Goal: Task Accomplishment & Management: Complete application form

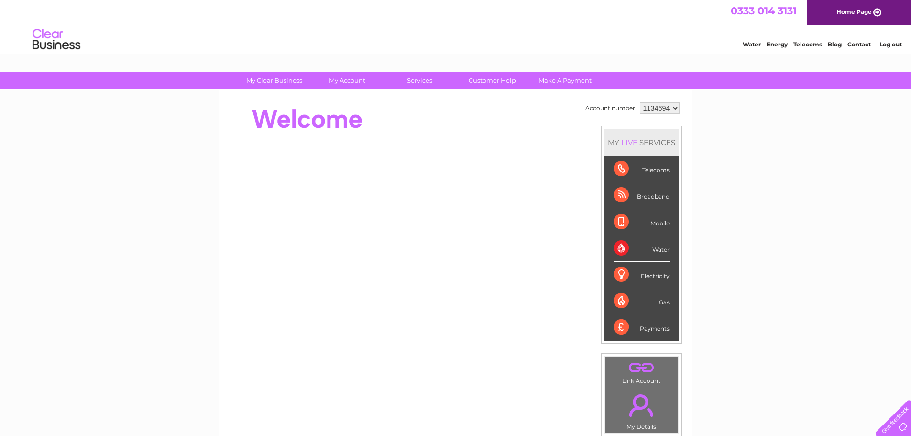
click at [654, 248] on div "Water" at bounding box center [642, 248] width 56 height 26
click at [617, 248] on div "Water" at bounding box center [642, 248] width 56 height 26
click at [623, 247] on div "Water" at bounding box center [642, 248] width 56 height 26
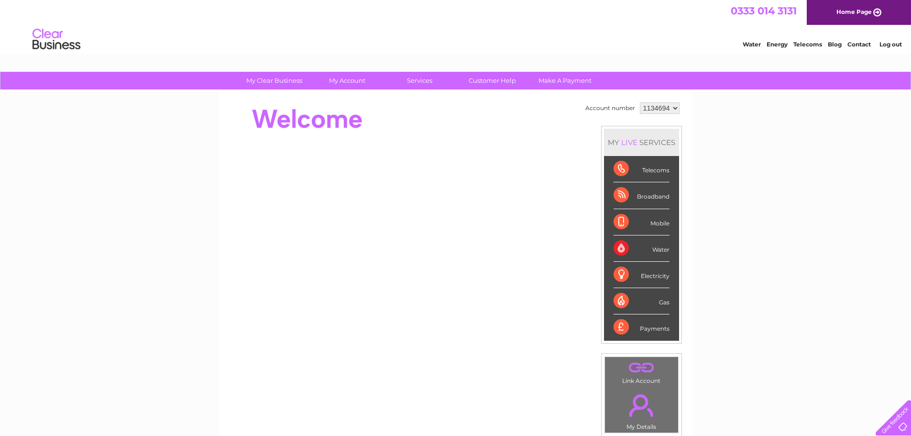
click at [673, 107] on select "1134694" at bounding box center [660, 107] width 40 height 11
click at [620, 248] on div "Water" at bounding box center [642, 248] width 56 height 26
click at [640, 367] on link "." at bounding box center [641, 367] width 68 height 17
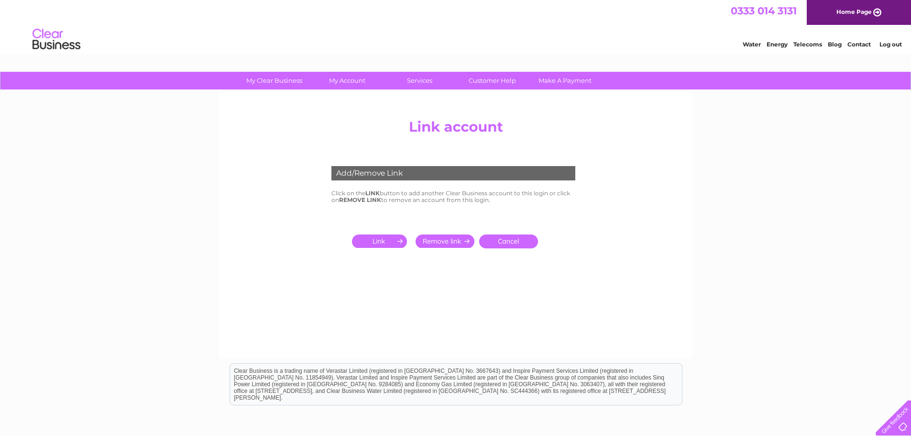
click at [380, 246] on input "submit" at bounding box center [381, 240] width 59 height 13
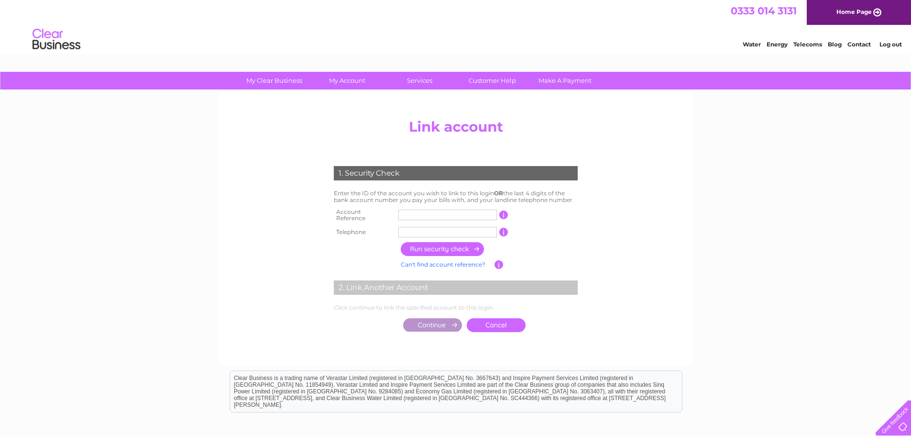
click at [409, 214] on input "text" at bounding box center [447, 215] width 99 height 11
type input "30323234"
click at [432, 227] on input "text" at bounding box center [447, 232] width 99 height 11
click at [412, 227] on input "text" at bounding box center [447, 232] width 99 height 11
type input "01527406904"
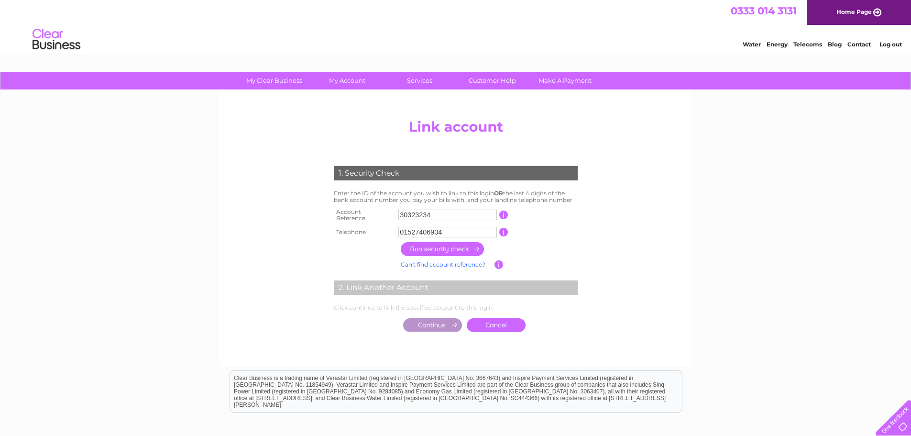
click at [453, 243] on input "button" at bounding box center [443, 249] width 84 height 14
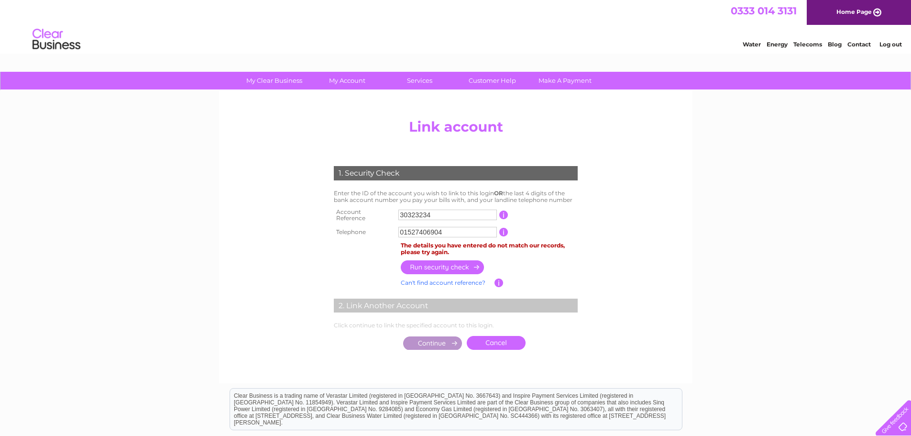
click at [451, 263] on input "button" at bounding box center [443, 267] width 84 height 14
click at [452, 261] on input "button" at bounding box center [443, 267] width 84 height 14
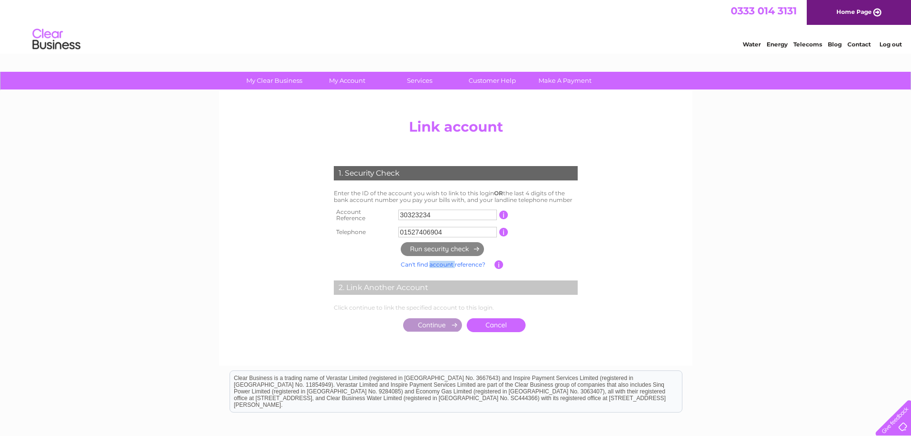
click at [452, 261] on link "Can't find account reference?" at bounding box center [443, 264] width 85 height 7
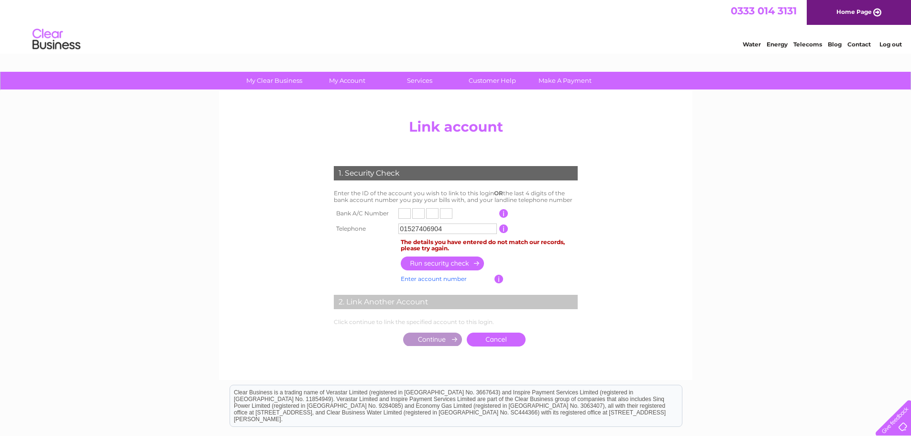
click at [453, 259] on input "button" at bounding box center [443, 263] width 84 height 14
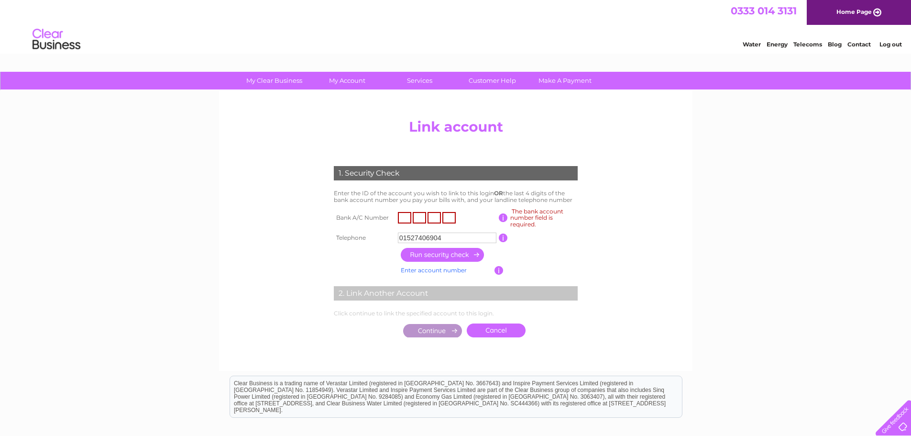
click at [453, 259] on input "button" at bounding box center [443, 255] width 84 height 14
click at [404, 212] on input "text" at bounding box center [404, 217] width 13 height 11
type input "8"
type input "7"
type input "5"
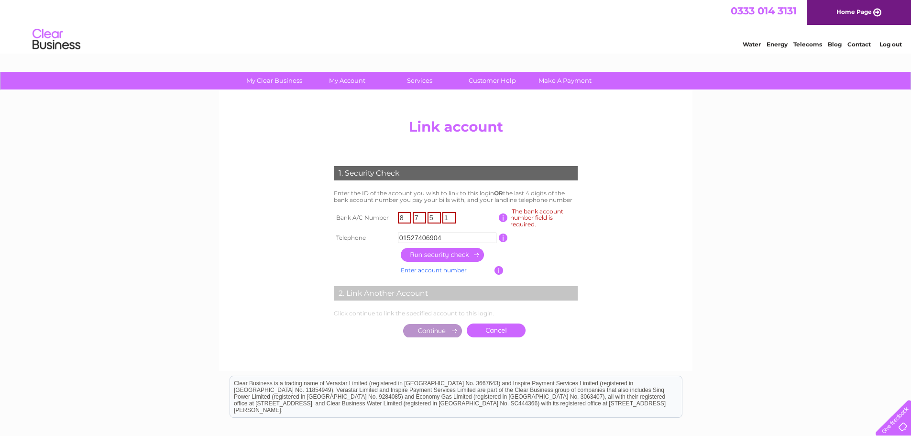
type input "1"
click at [455, 255] on input "button" at bounding box center [443, 255] width 84 height 14
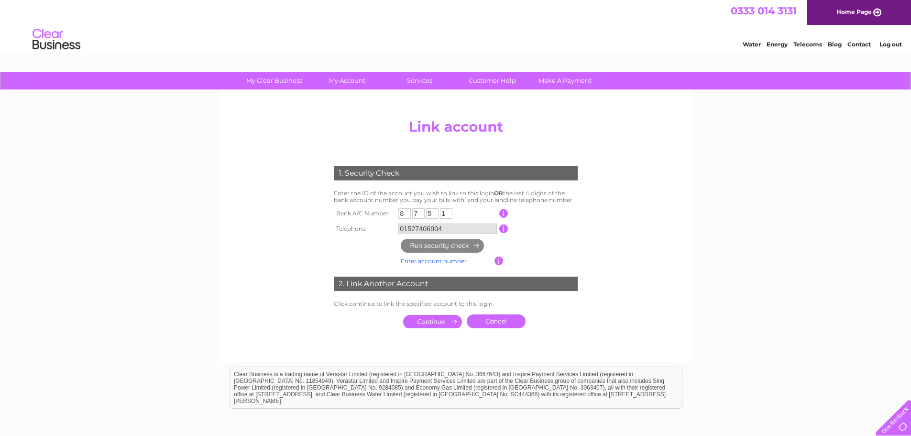
click at [458, 260] on link "Enter account number" at bounding box center [434, 260] width 66 height 7
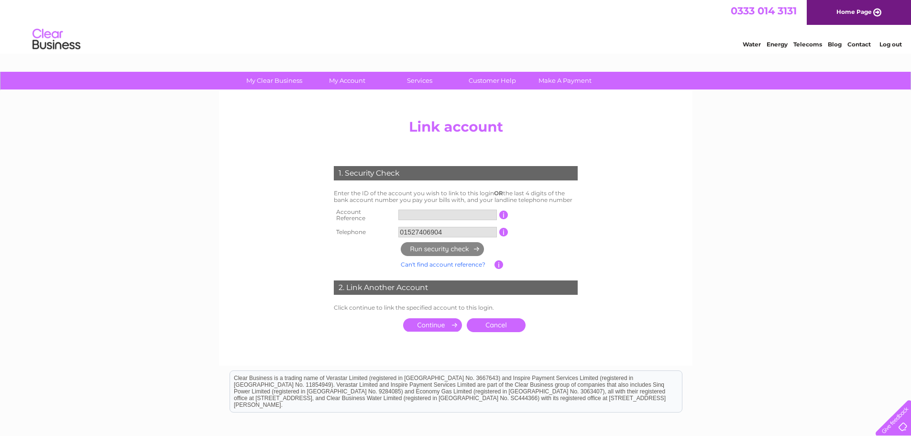
click at [408, 210] on input "text" at bounding box center [447, 215] width 99 height 11
click at [407, 211] on input "text" at bounding box center [447, 215] width 99 height 11
click at [408, 214] on input "text" at bounding box center [447, 215] width 99 height 11
click at [412, 214] on input "text" at bounding box center [447, 215] width 99 height 11
click at [411, 213] on input "text" at bounding box center [447, 215] width 99 height 11
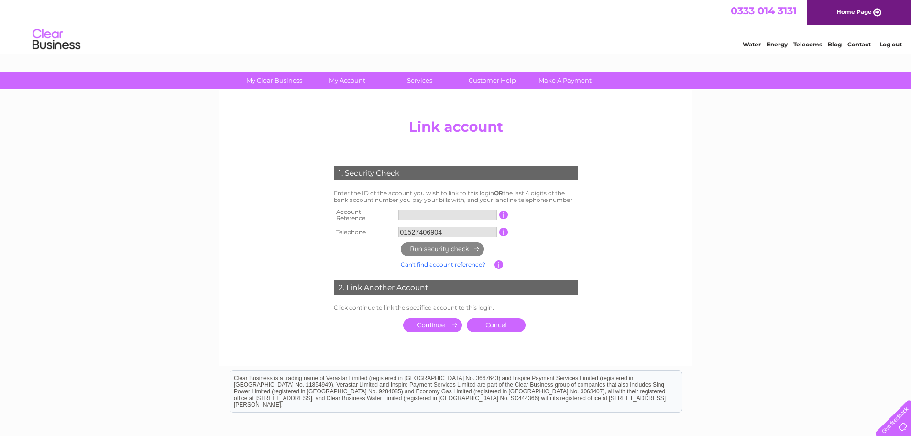
click at [411, 213] on input "text" at bounding box center [447, 215] width 99 height 11
click at [409, 212] on input "text" at bounding box center [447, 215] width 99 height 11
click at [486, 81] on link "Customer Help" at bounding box center [492, 81] width 79 height 18
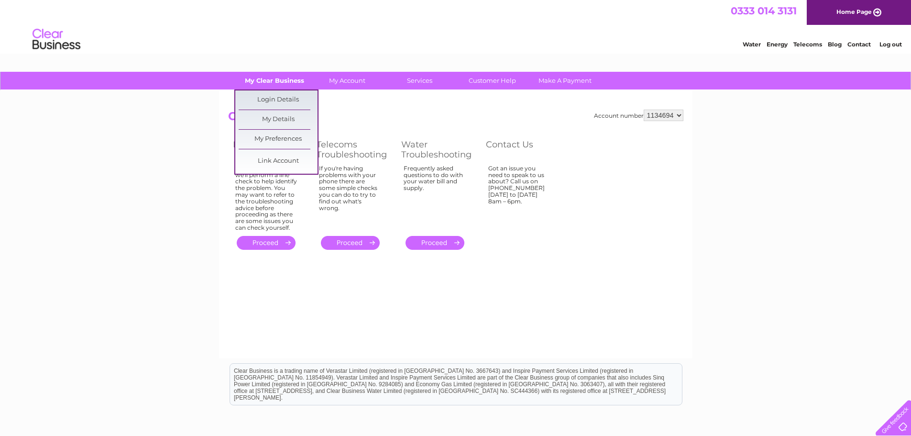
click at [286, 83] on link "My Clear Business" at bounding box center [274, 81] width 79 height 18
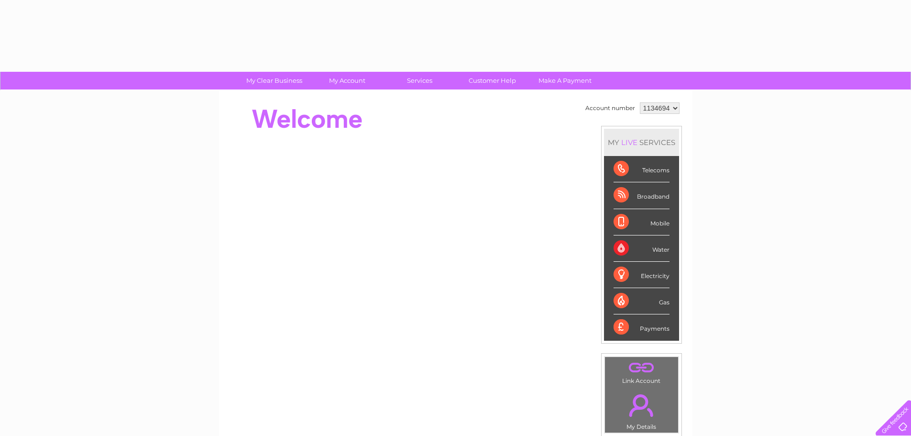
click at [349, 85] on link "My Account" at bounding box center [347, 81] width 79 height 18
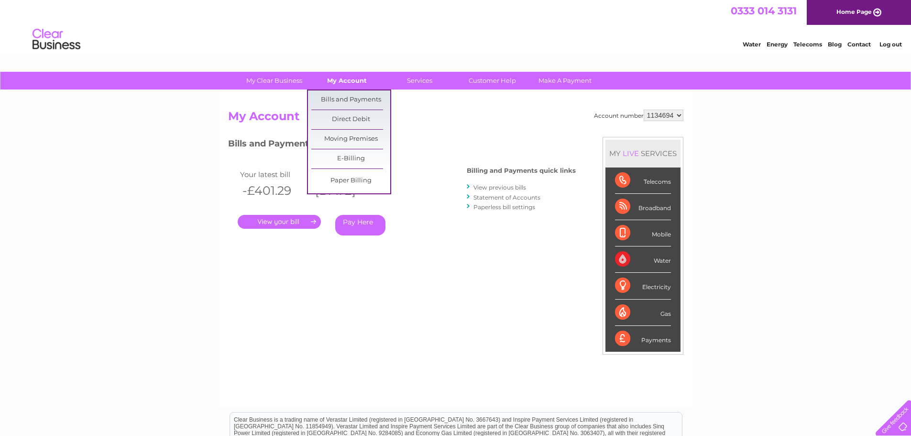
click at [350, 83] on link "My Account" at bounding box center [347, 81] width 79 height 18
click at [352, 96] on link "Bills and Payments" at bounding box center [350, 99] width 79 height 19
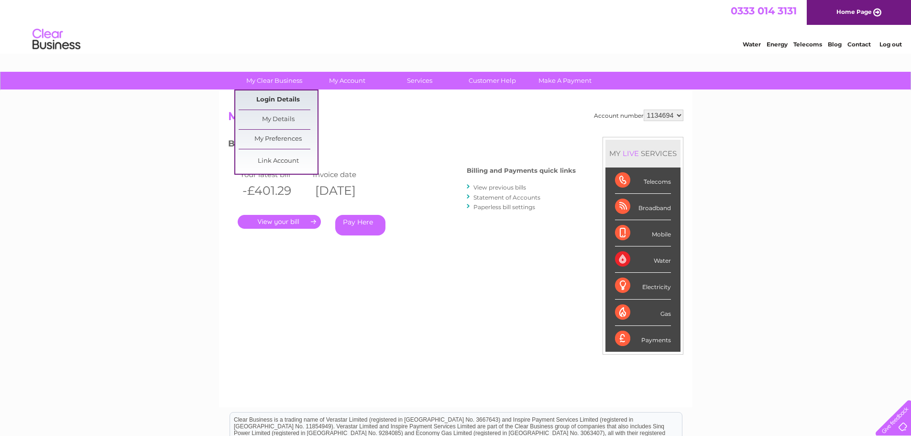
click at [282, 95] on link "Login Details" at bounding box center [278, 99] width 79 height 19
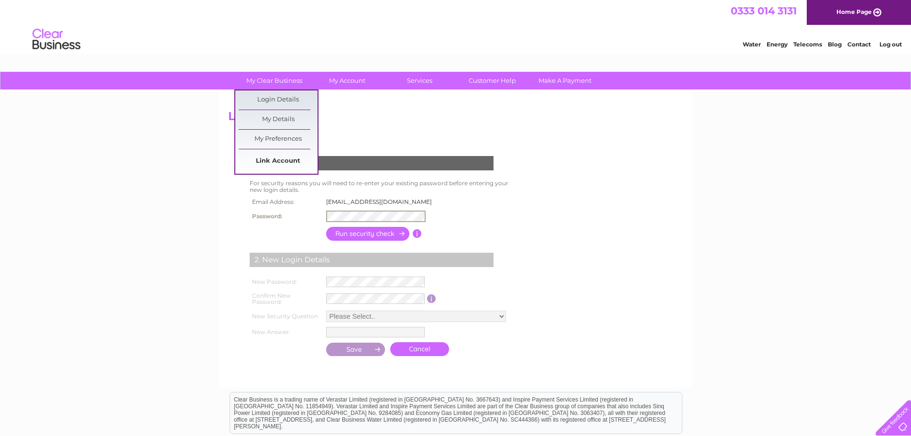
click at [289, 165] on link "Link Account" at bounding box center [278, 161] width 79 height 19
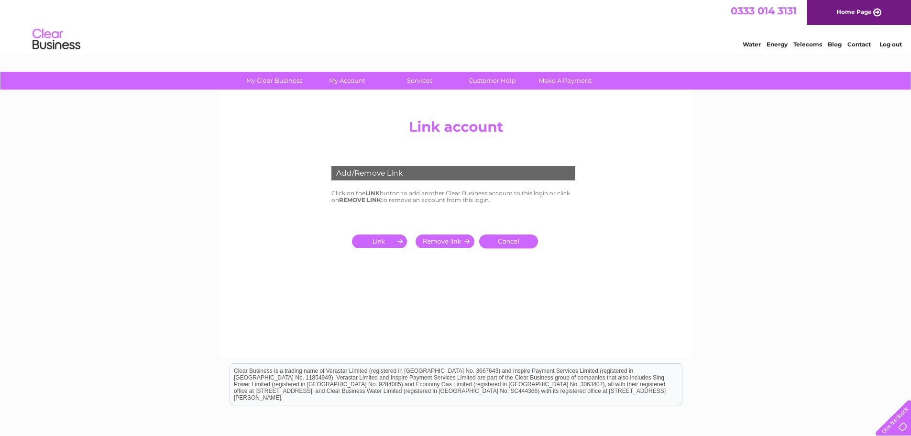
click at [389, 243] on input "submit" at bounding box center [381, 240] width 59 height 13
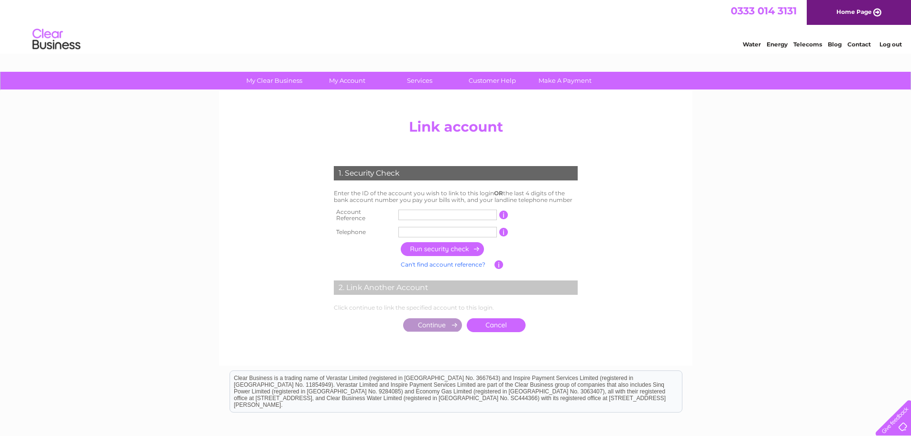
click at [416, 212] on input "text" at bounding box center [447, 215] width 99 height 11
type input "30323234"
click at [419, 227] on input "text" at bounding box center [447, 232] width 99 height 11
click at [447, 245] on input "button" at bounding box center [443, 249] width 84 height 14
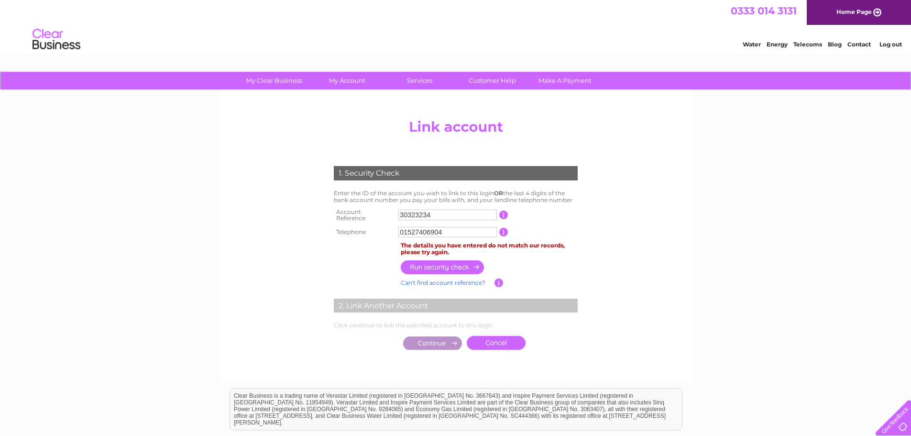
click at [449, 262] on input "button" at bounding box center [443, 267] width 84 height 14
drag, startPoint x: 456, startPoint y: 225, endPoint x: 357, endPoint y: 232, distance: 99.8
click at [357, 232] on tr "Telephone 01527406904 1 of the landline telephone numbers you have given us" at bounding box center [455, 231] width 249 height 15
click at [432, 260] on input "button" at bounding box center [443, 267] width 84 height 14
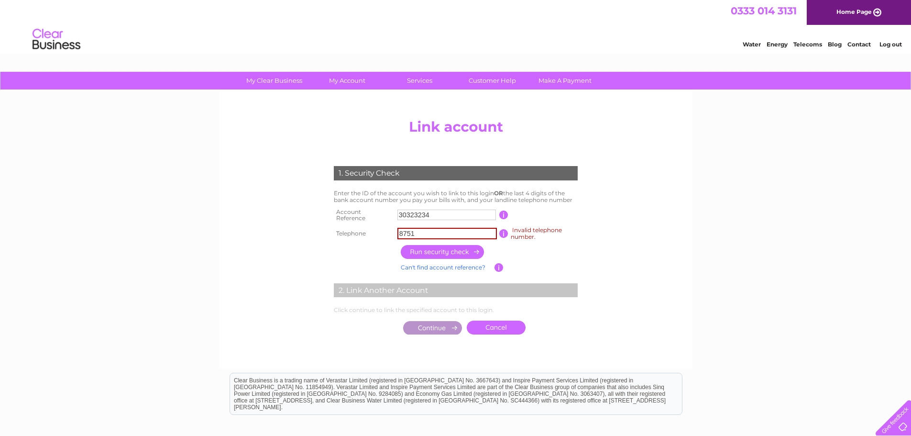
click at [436, 254] on input "button" at bounding box center [443, 252] width 84 height 14
drag, startPoint x: 424, startPoint y: 230, endPoint x: 378, endPoint y: 237, distance: 46.6
click at [378, 237] on tr "Telephone 8751 Invalid telephone number. 1 of the landline telephone numbers yo…" at bounding box center [455, 233] width 249 height 18
type input "01527406904"
click at [451, 254] on input "button" at bounding box center [443, 252] width 84 height 14
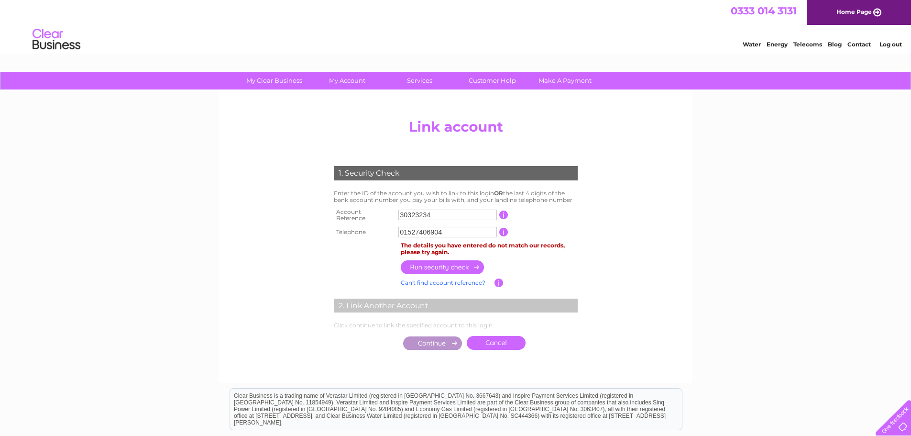
click at [457, 264] on input "button" at bounding box center [443, 267] width 84 height 14
click at [460, 260] on input "button" at bounding box center [443, 267] width 84 height 14
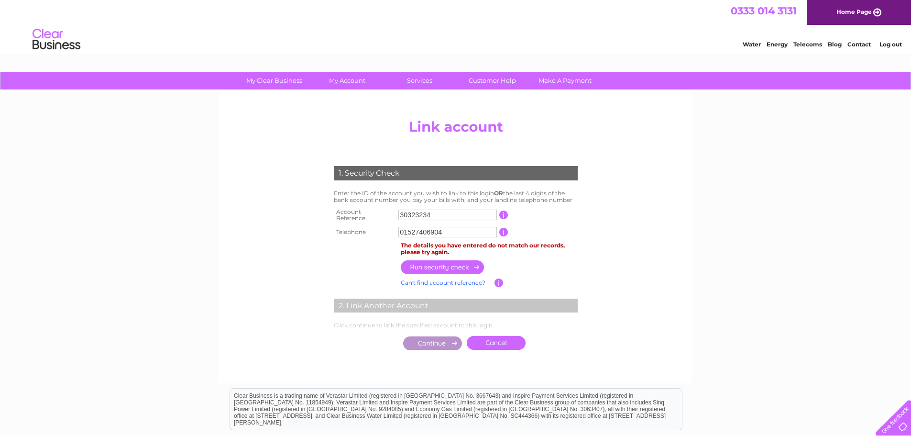
click at [460, 260] on input "button" at bounding box center [443, 267] width 84 height 14
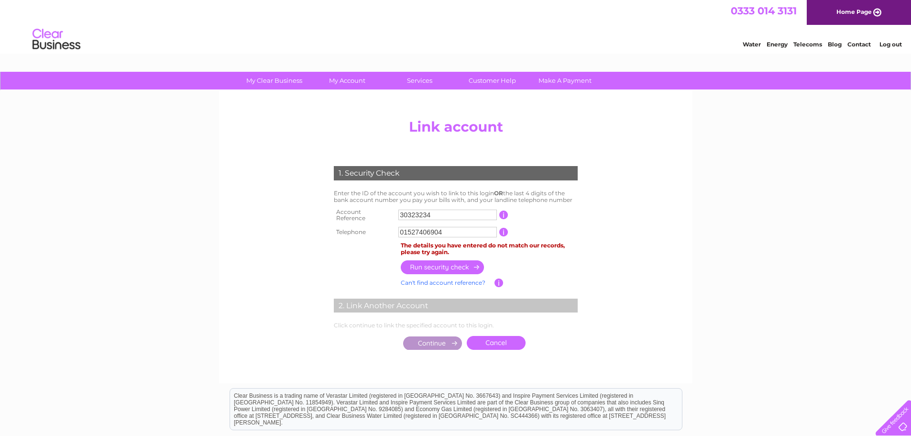
click at [460, 260] on input "button" at bounding box center [443, 267] width 84 height 14
click at [461, 260] on input "button" at bounding box center [443, 267] width 84 height 14
click at [504, 228] on input "button" at bounding box center [503, 232] width 9 height 9
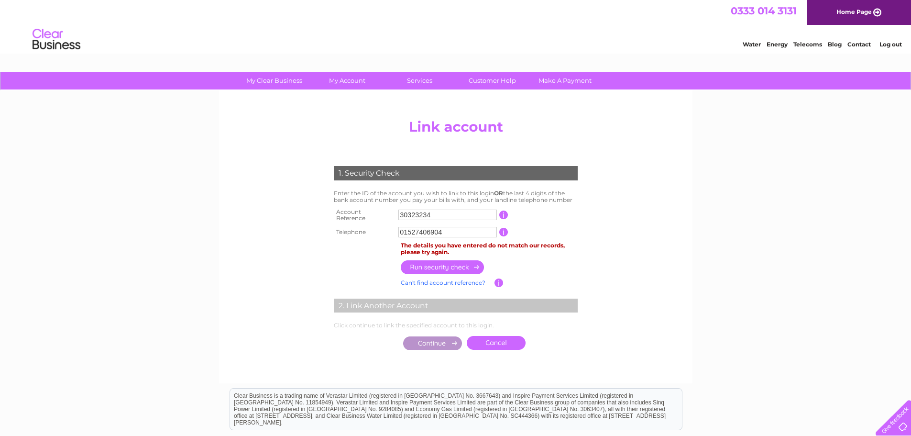
click at [452, 262] on input "button" at bounding box center [443, 267] width 84 height 14
click at [452, 263] on input "button" at bounding box center [443, 267] width 84 height 14
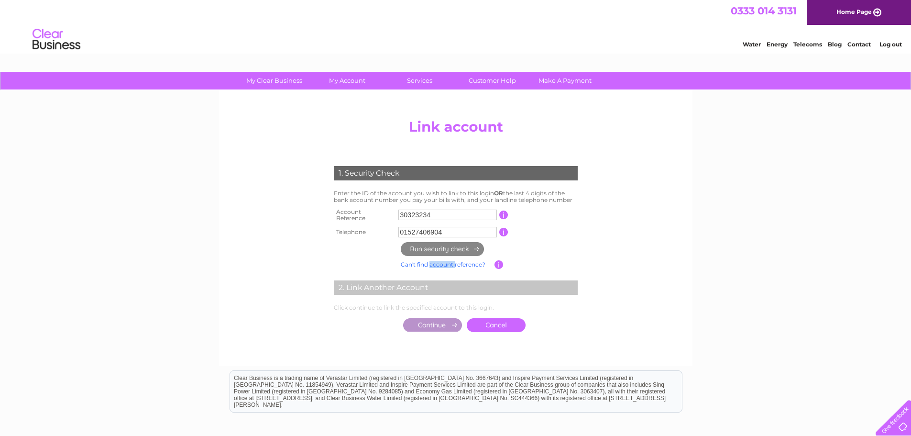
click at [452, 263] on tbody "Can't find account reference? Enter account number If you can't find your accou…" at bounding box center [455, 255] width 249 height 31
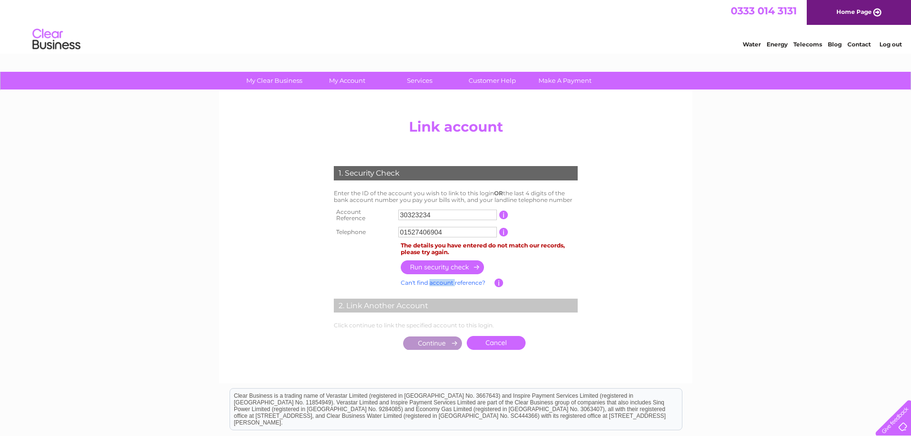
click at [452, 263] on input "button" at bounding box center [443, 267] width 84 height 14
click at [450, 260] on input "button" at bounding box center [443, 267] width 84 height 14
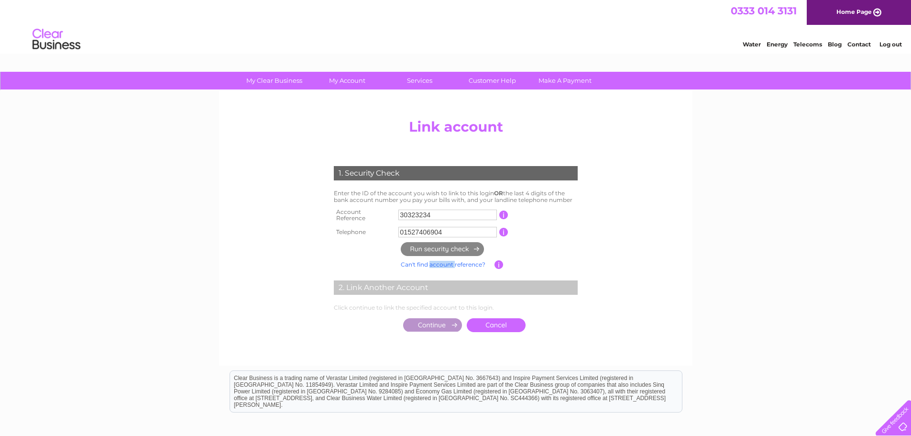
click at [450, 257] on tbody "Can't find account reference? Enter account number If you can't find your accou…" at bounding box center [455, 255] width 249 height 31
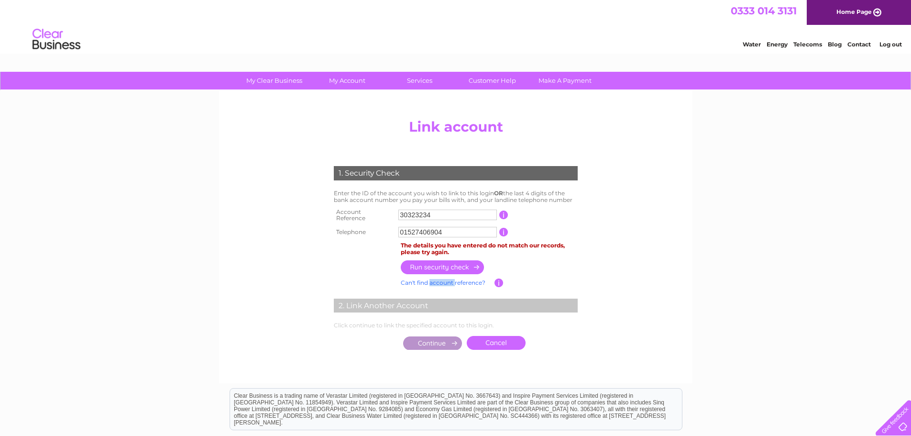
click at [444, 276] on td "Can't find account reference? Enter account number" at bounding box center [446, 282] width 96 height 12
drag, startPoint x: 473, startPoint y: 279, endPoint x: 469, endPoint y: 274, distance: 6.1
click at [472, 279] on link "Can't find account reference?" at bounding box center [443, 282] width 85 height 7
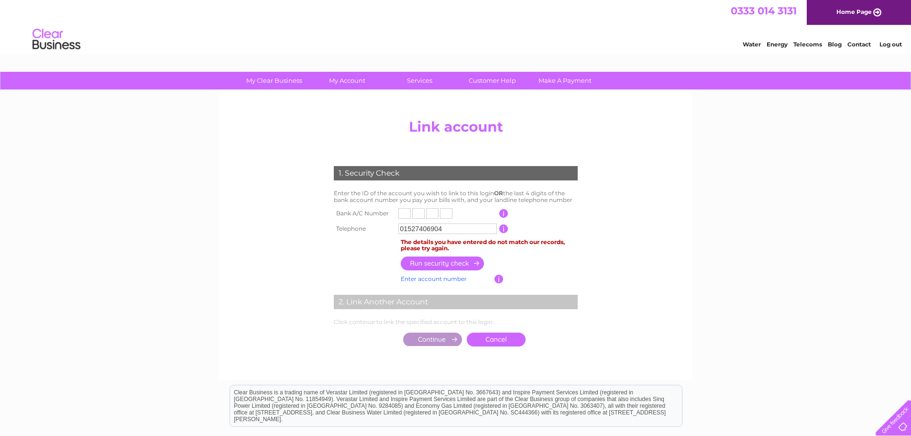
click at [454, 263] on input "button" at bounding box center [443, 263] width 84 height 14
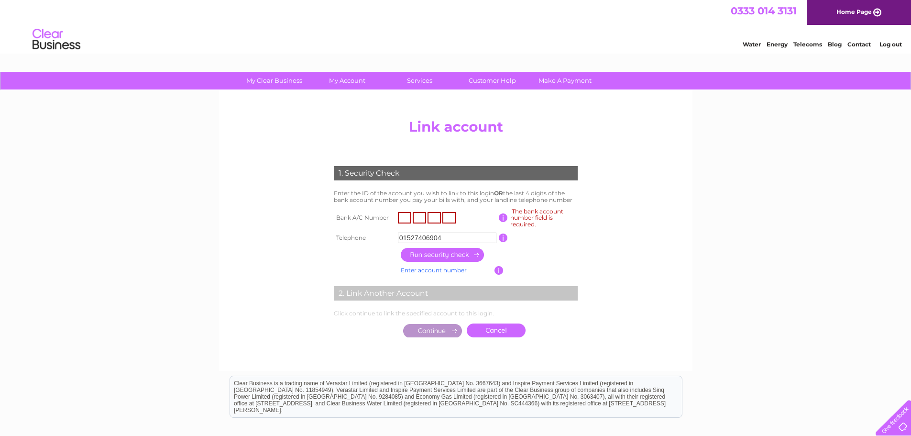
click at [405, 217] on input "text" at bounding box center [404, 217] width 13 height 11
type input "8"
type input "7"
type input "5"
type input "1"
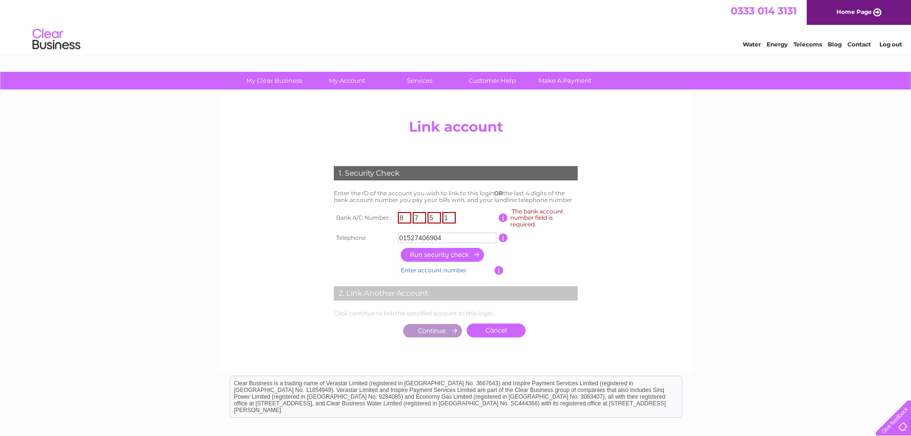
click at [452, 236] on input "01527406904" at bounding box center [447, 237] width 99 height 11
click at [448, 257] on input "button" at bounding box center [443, 255] width 84 height 14
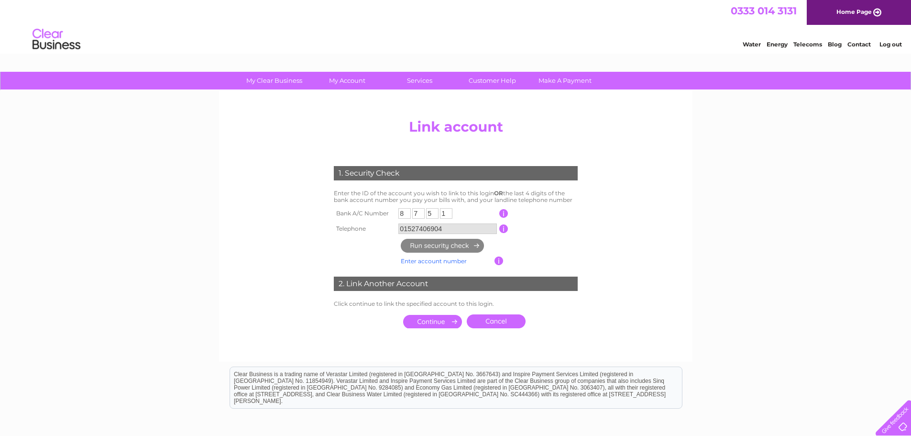
click at [450, 258] on link "Enter account number" at bounding box center [434, 260] width 66 height 7
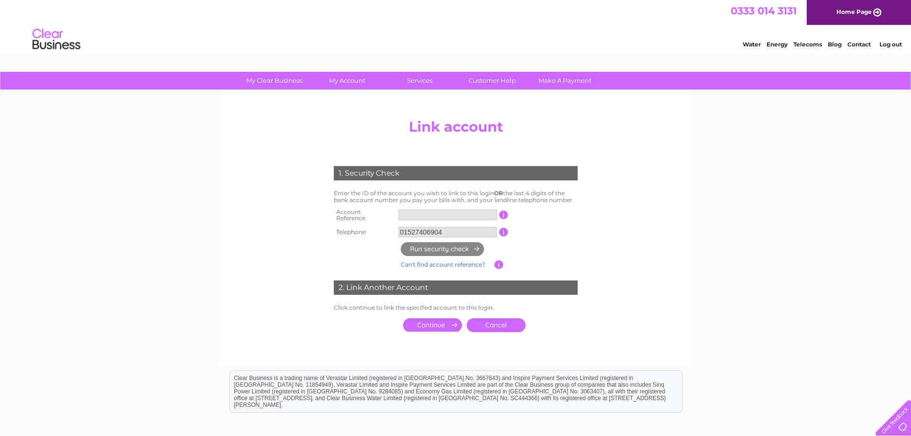
click at [407, 217] on input "text" at bounding box center [447, 215] width 99 height 11
click at [407, 214] on input "text" at bounding box center [447, 215] width 99 height 11
